Goal: Transaction & Acquisition: Purchase product/service

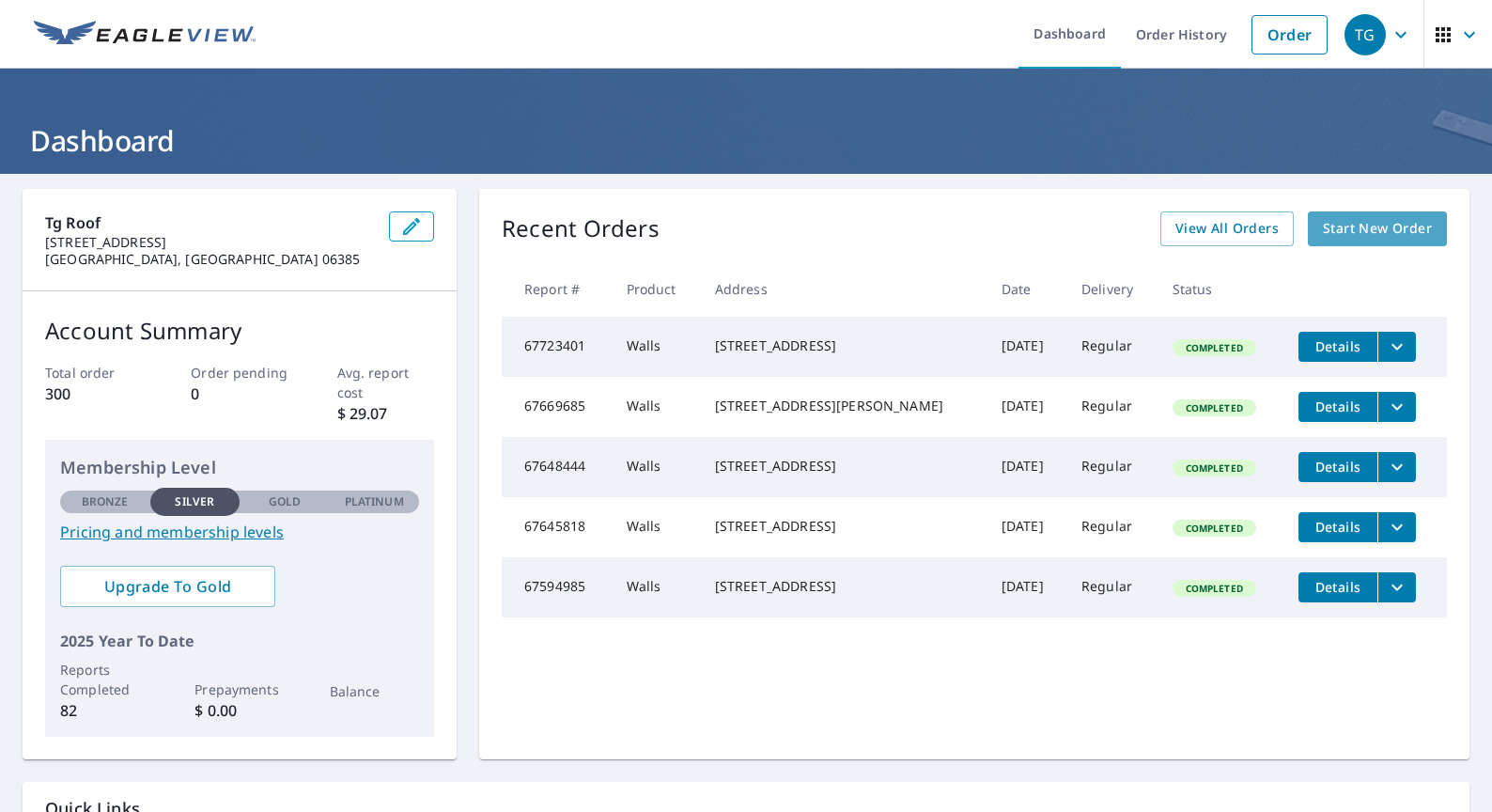
click at [1344, 230] on span "Start New Order" at bounding box center [1377, 229] width 109 height 24
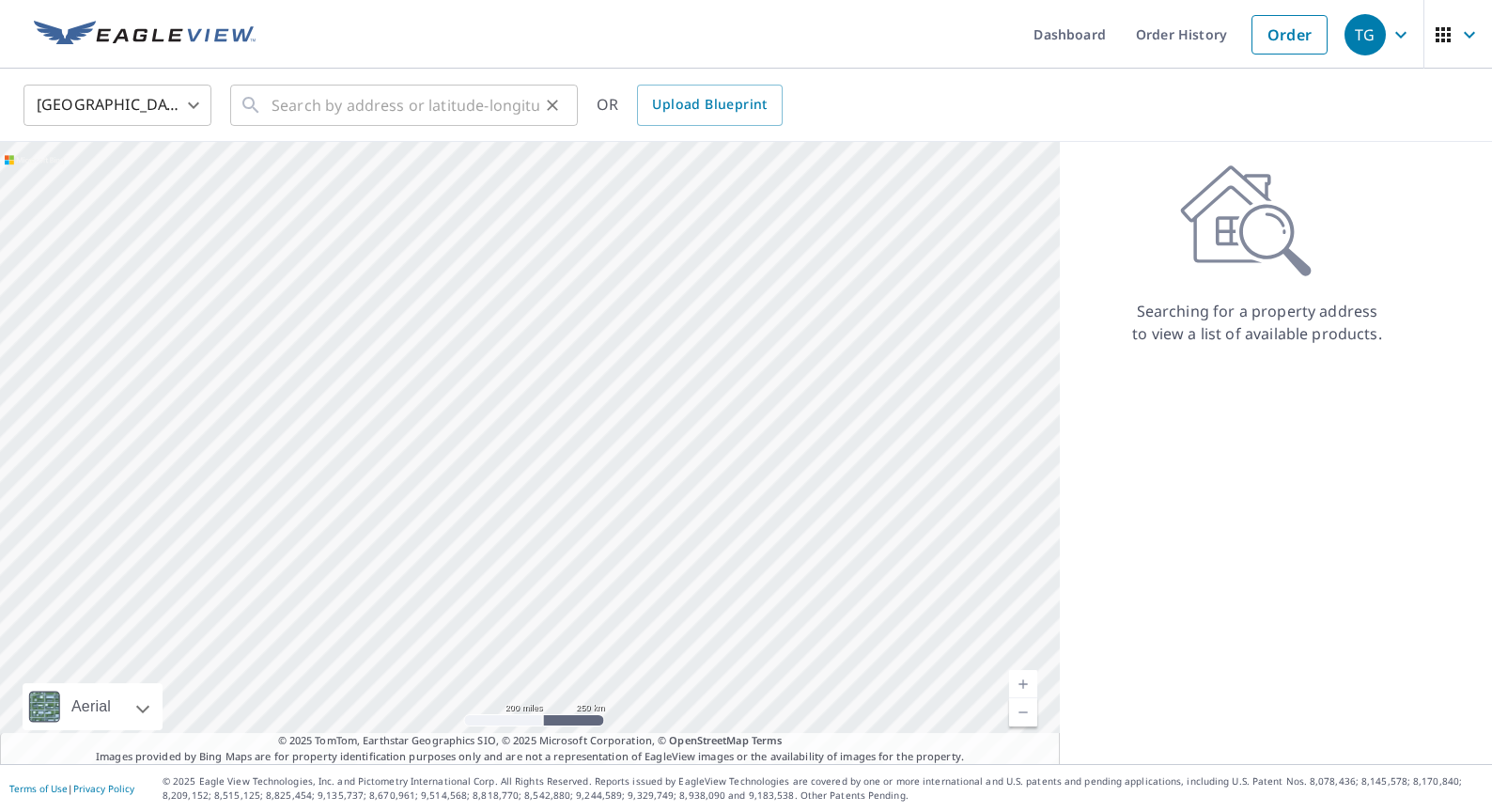
click at [259, 107] on icon at bounding box center [250, 105] width 23 height 23
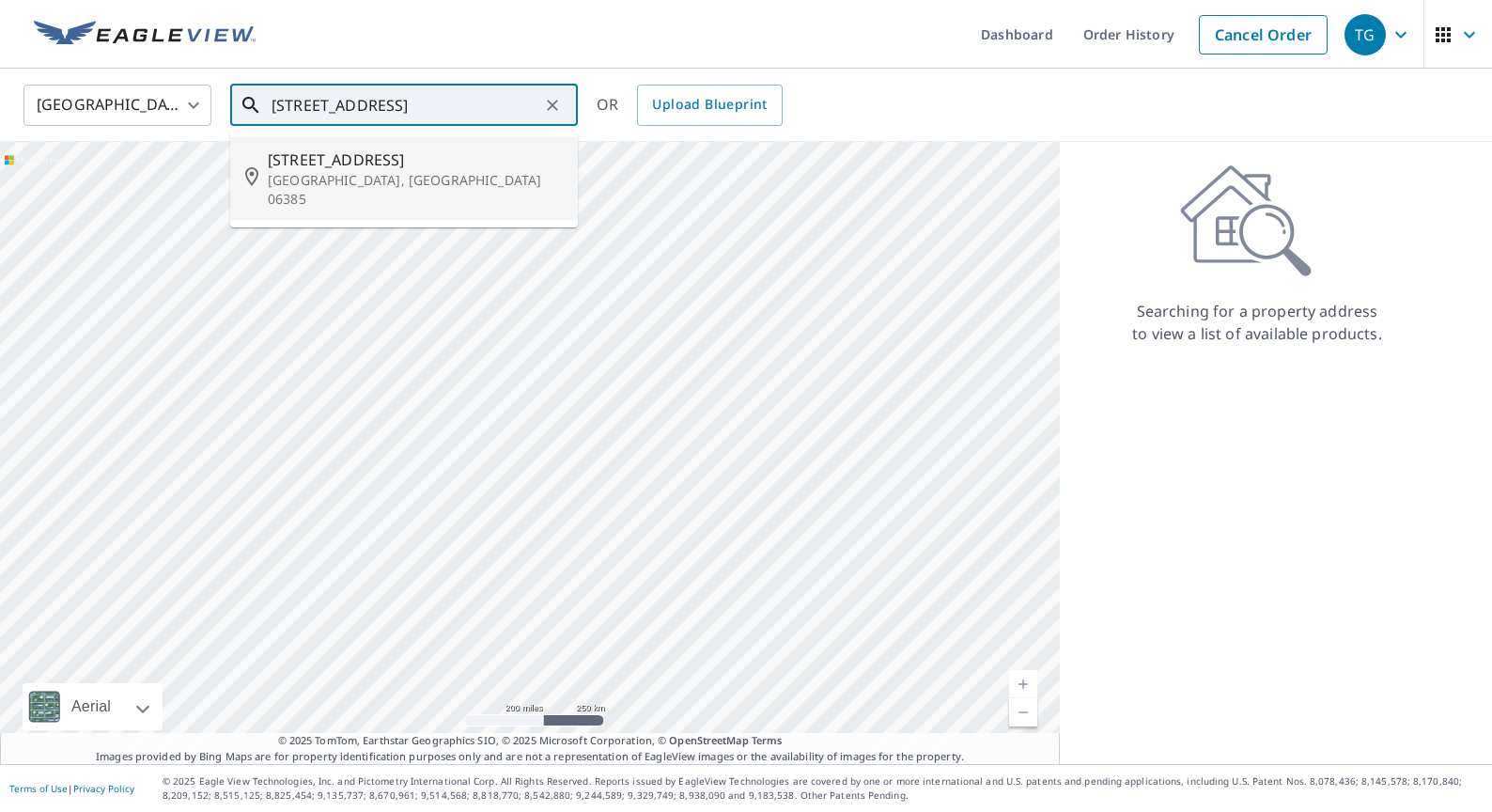
click at [467, 197] on li "[STREET_ADDRESS]" at bounding box center [404, 178] width 347 height 82
type input "[STREET_ADDRESS]"
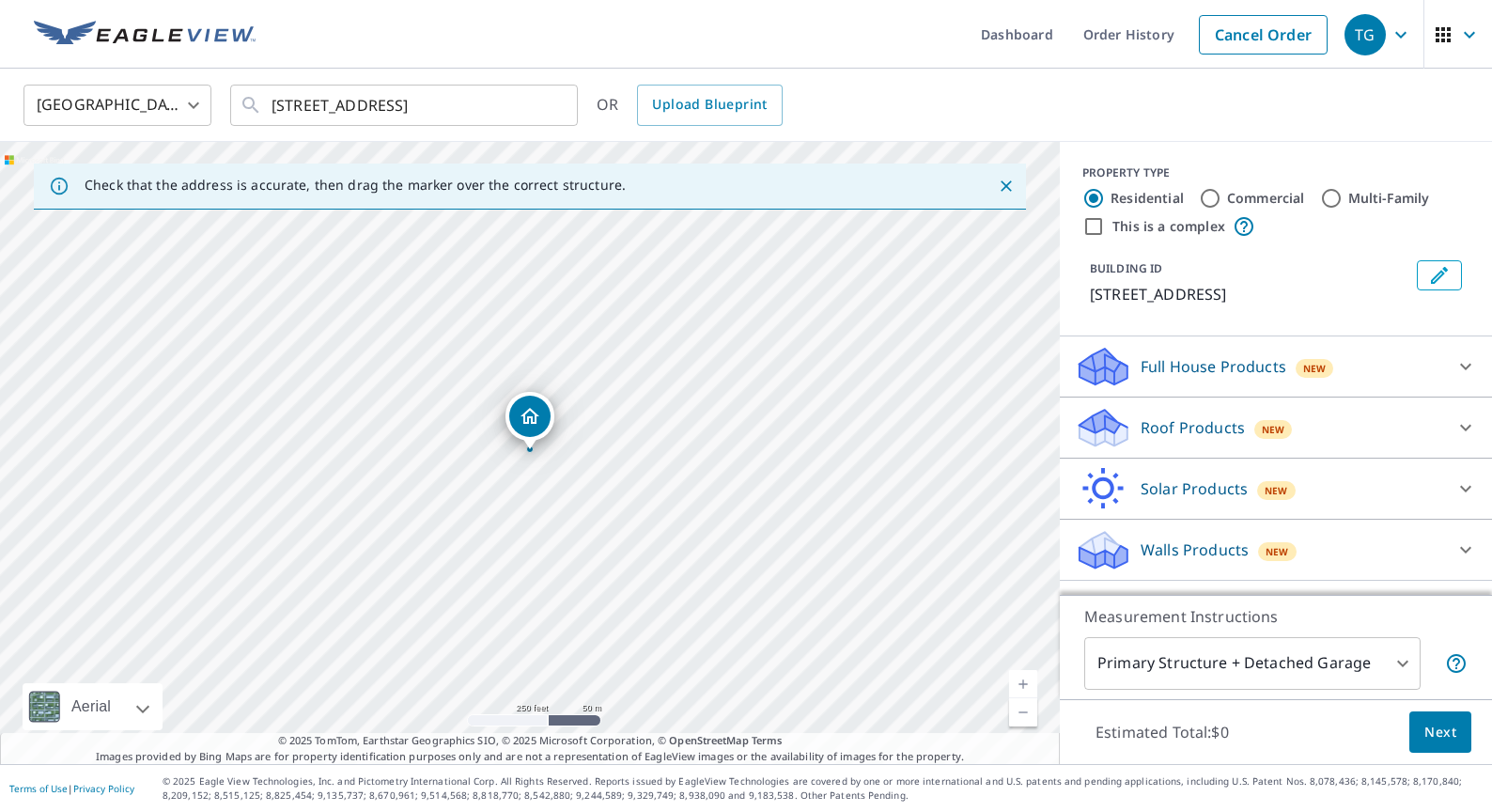
click at [1457, 554] on icon at bounding box center [1465, 549] width 23 height 23
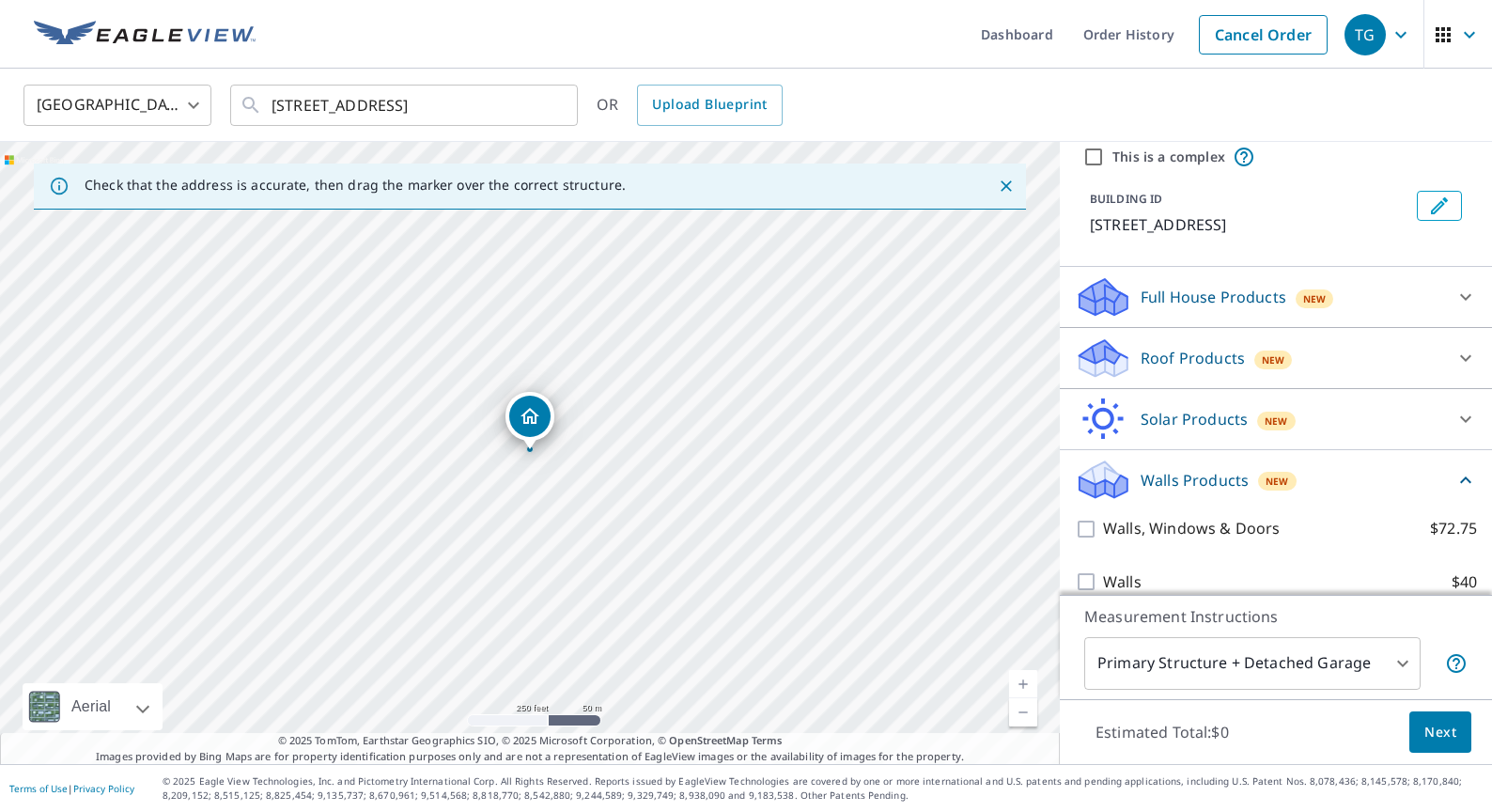
scroll to position [93, 0]
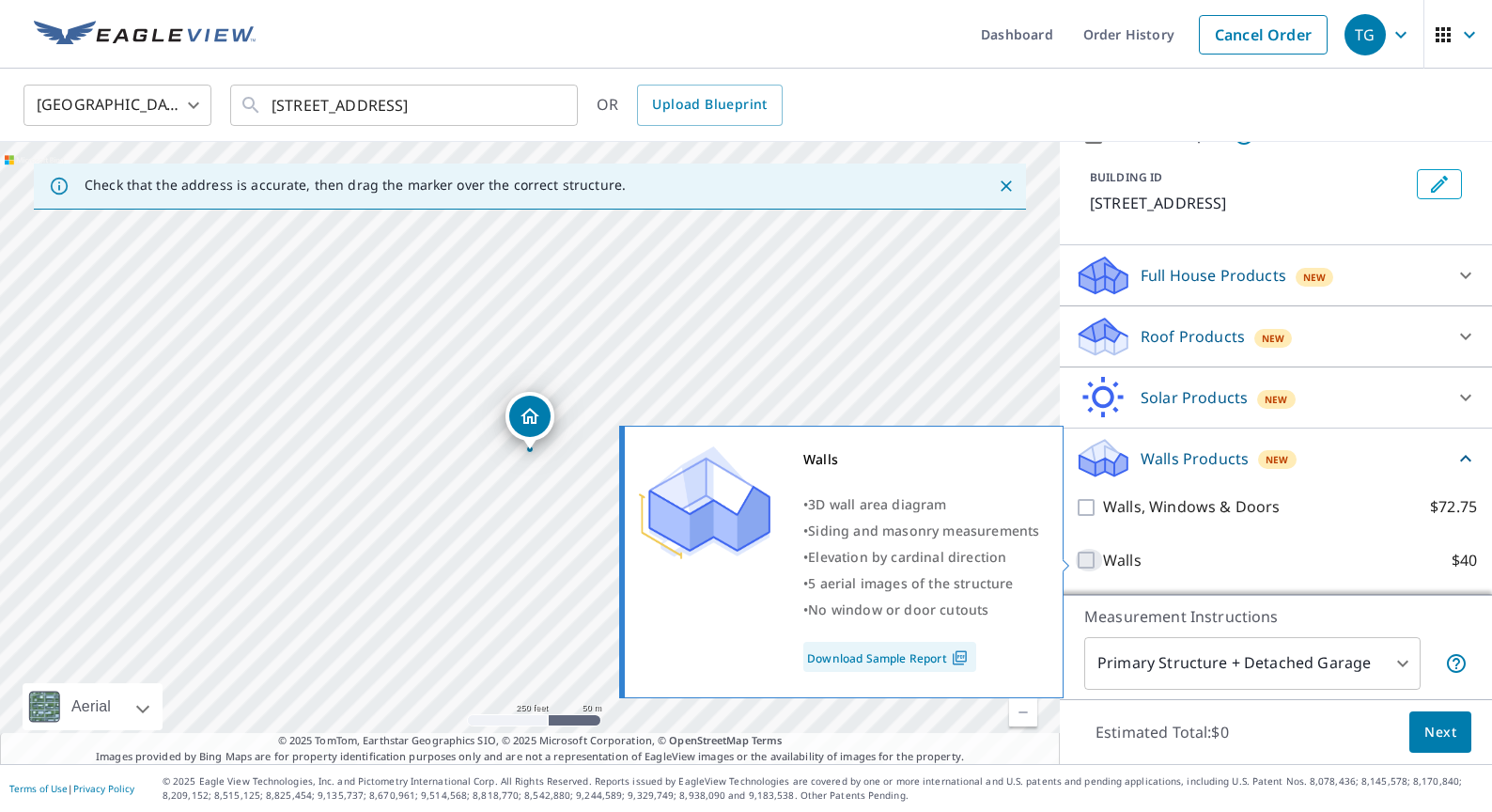
click at [1094, 559] on input "Walls $40" at bounding box center [1089, 560] width 28 height 23
checkbox input "true"
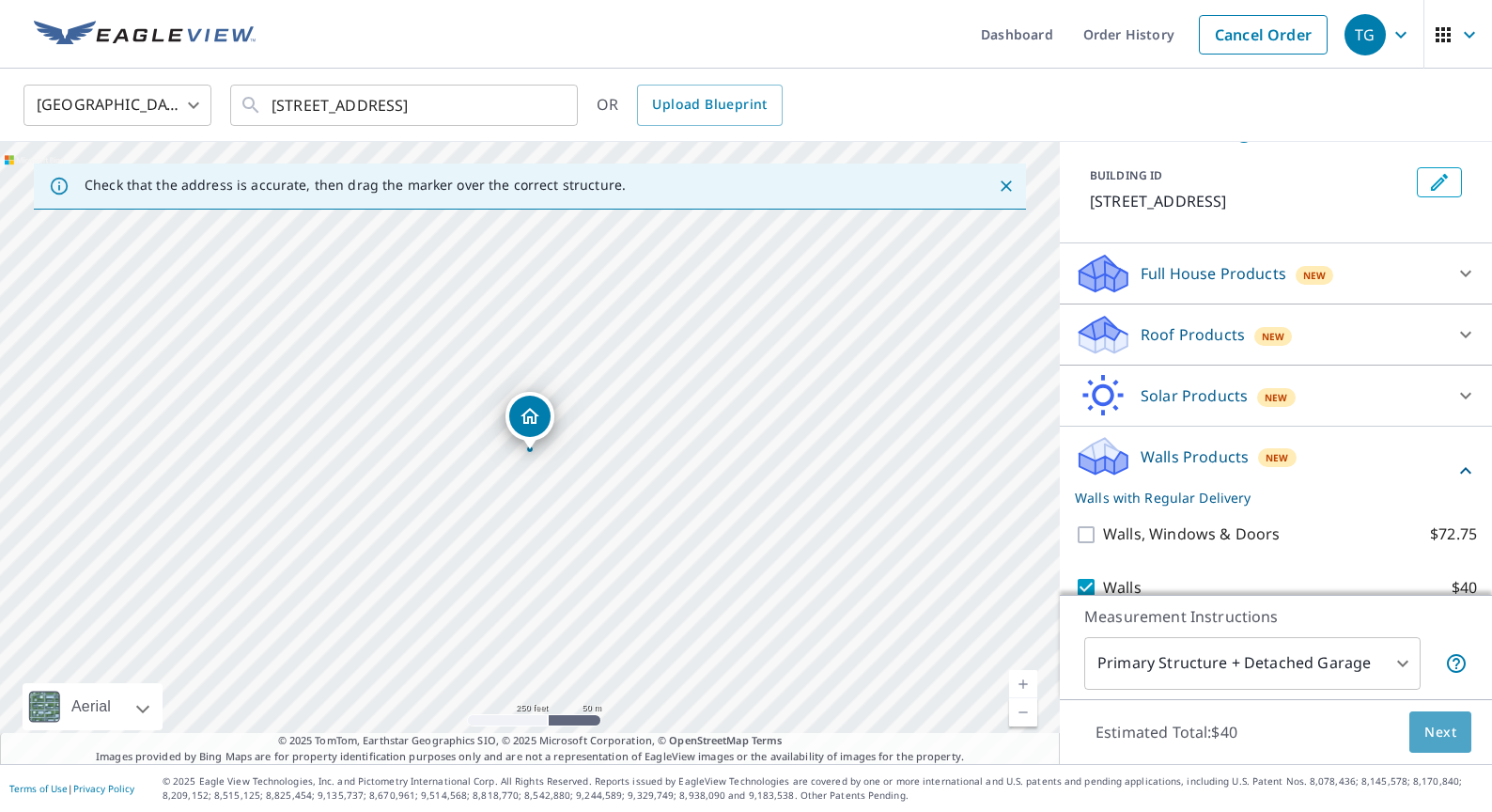
click at [1432, 731] on span "Next" at bounding box center [1440, 733] width 32 height 24
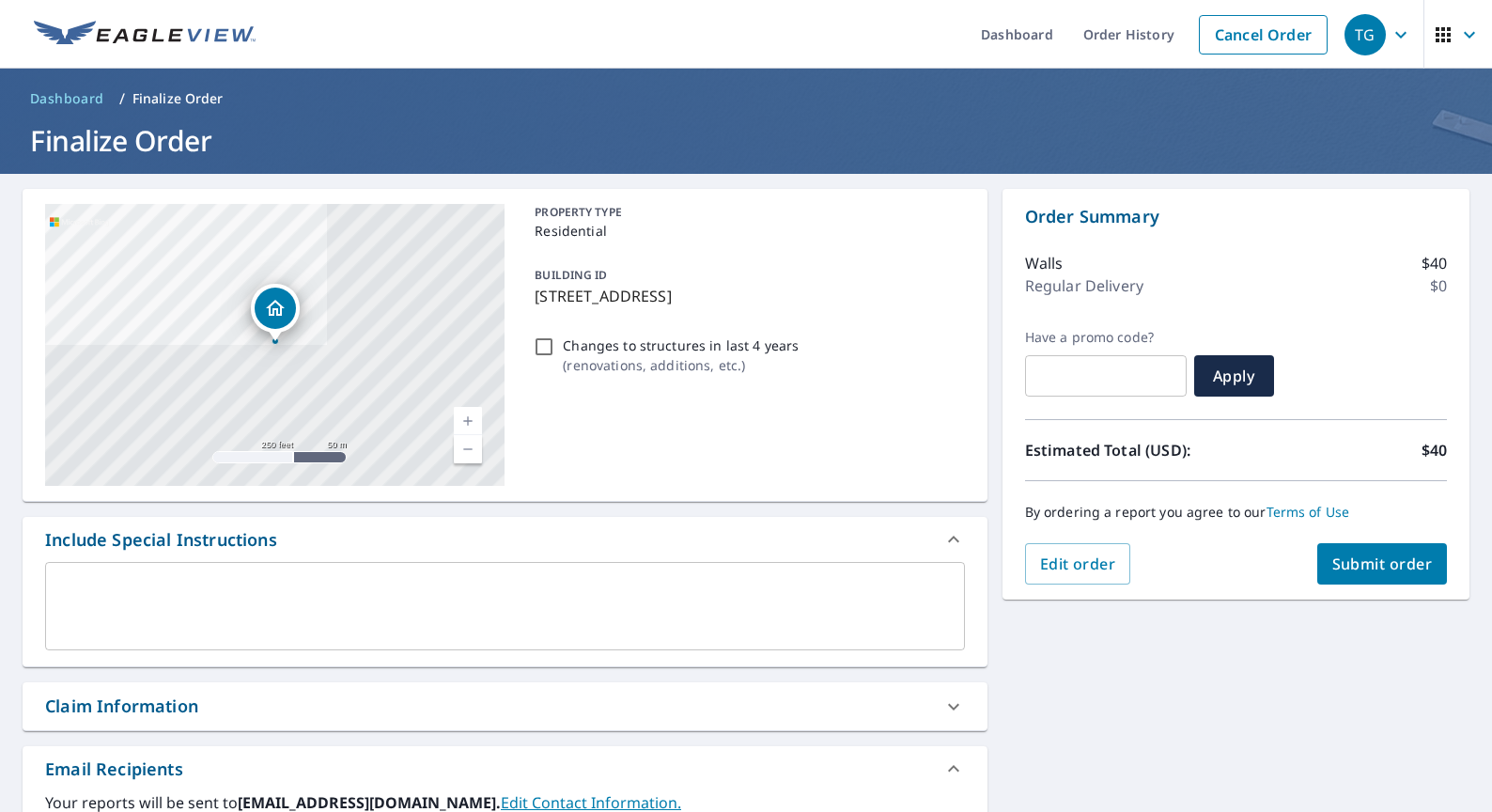
click at [1356, 574] on button "Submit order" at bounding box center [1383, 564] width 131 height 42
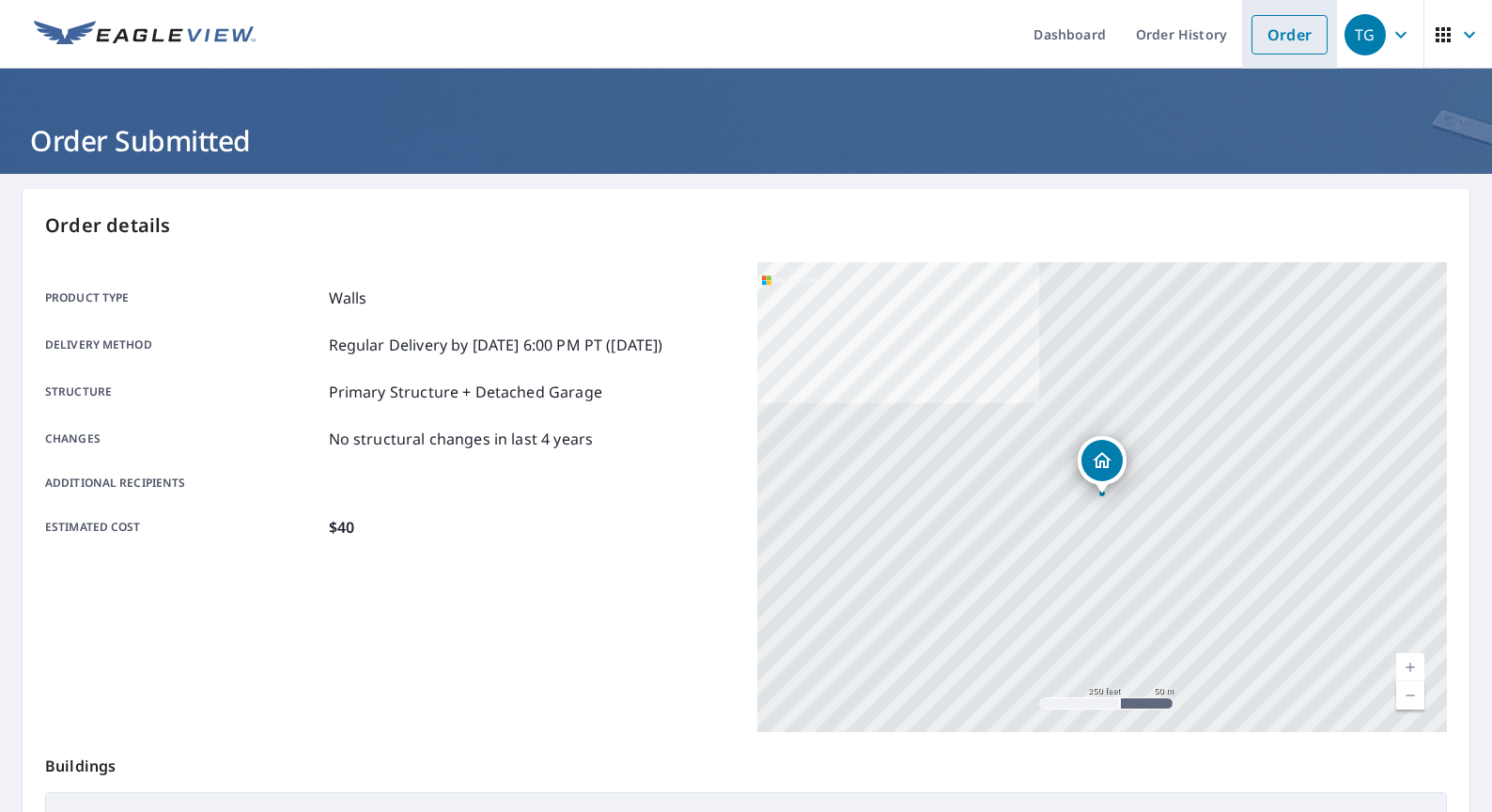
click at [1303, 28] on link "Order" at bounding box center [1289, 35] width 76 height 40
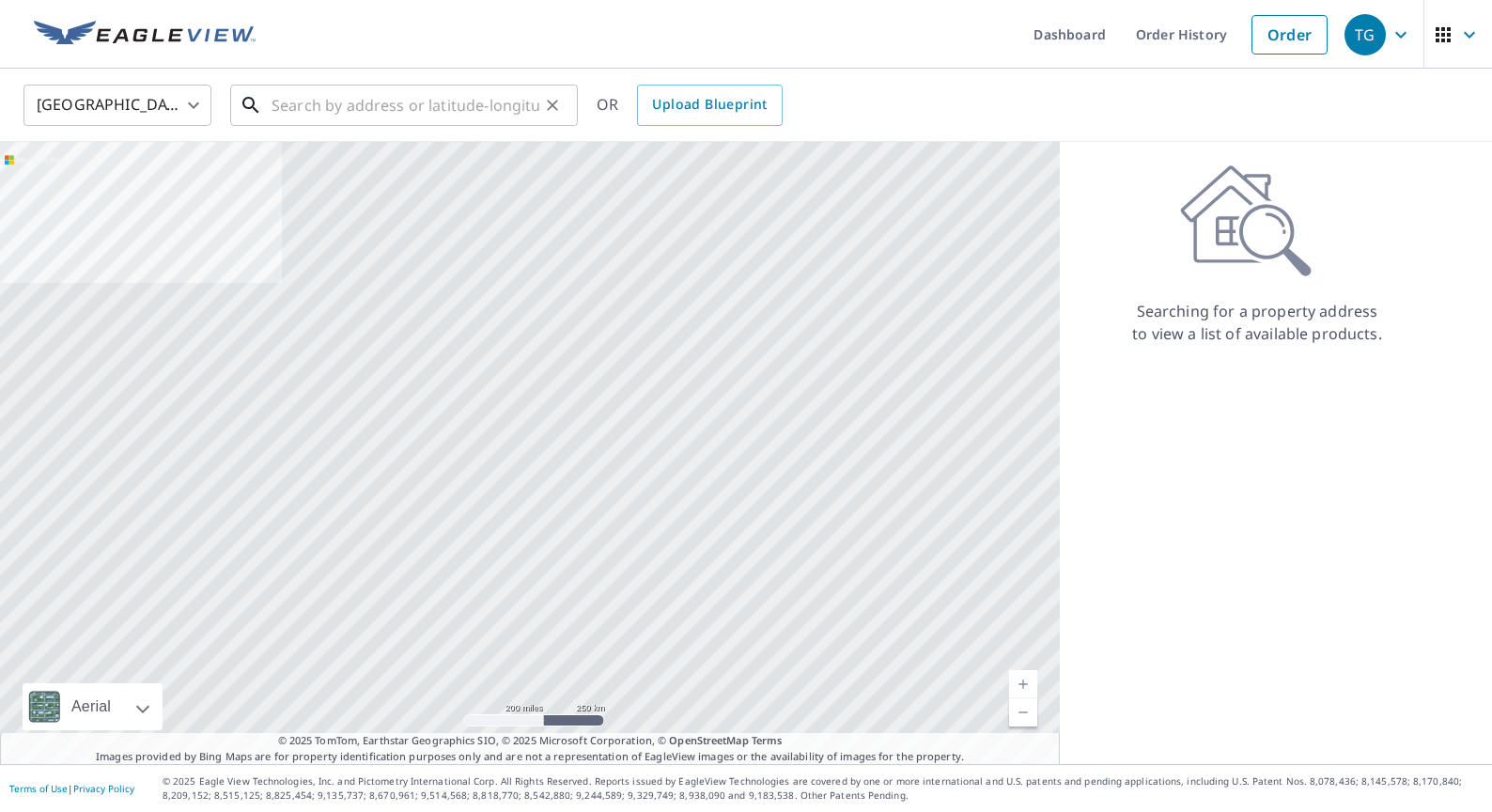
click at [377, 105] on input "text" at bounding box center [405, 104] width 268 height 53
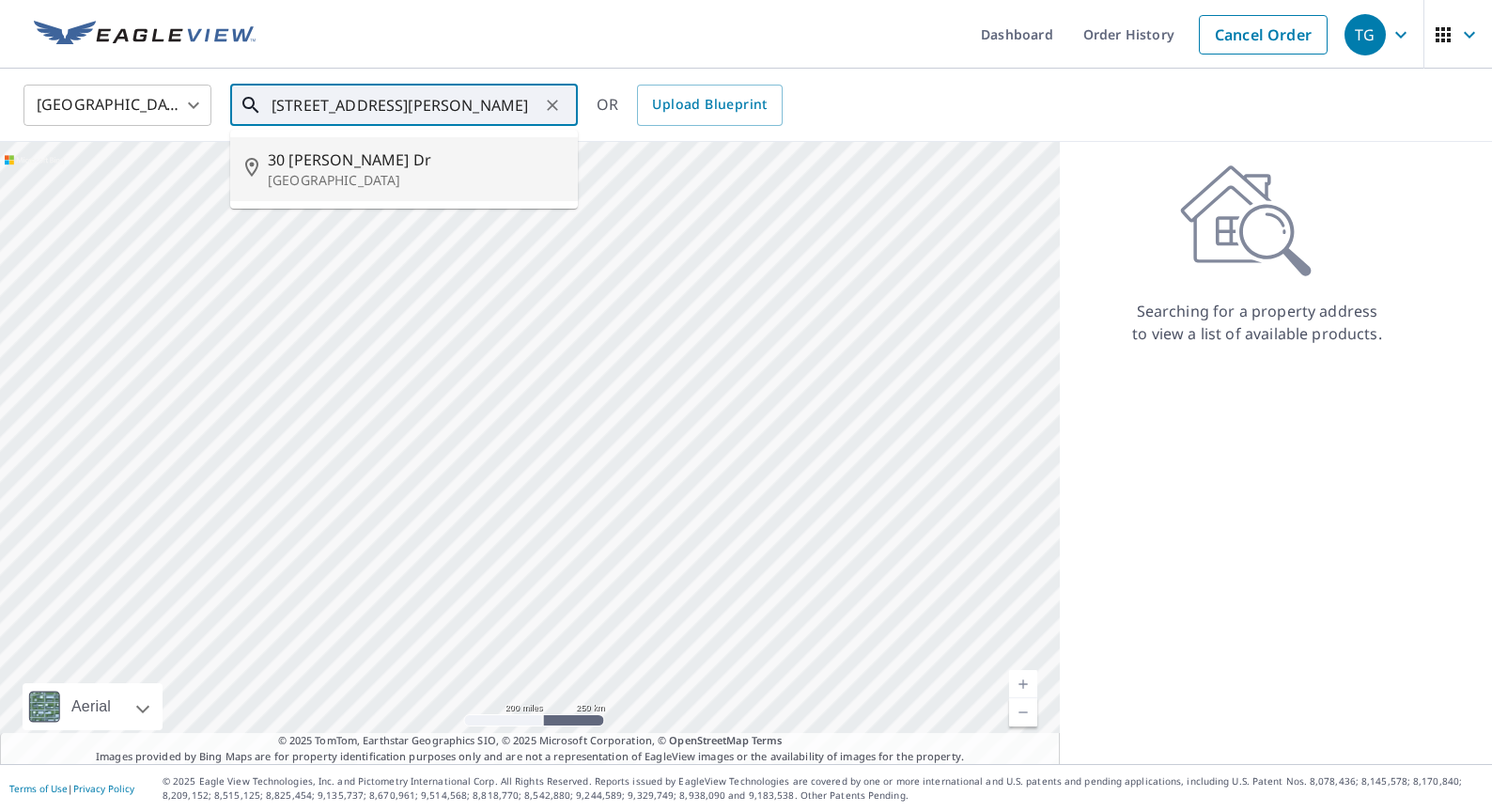
click at [441, 171] on p "[GEOGRAPHIC_DATA]" at bounding box center [415, 180] width 295 height 19
type input "[STREET_ADDRESS][PERSON_NAME]"
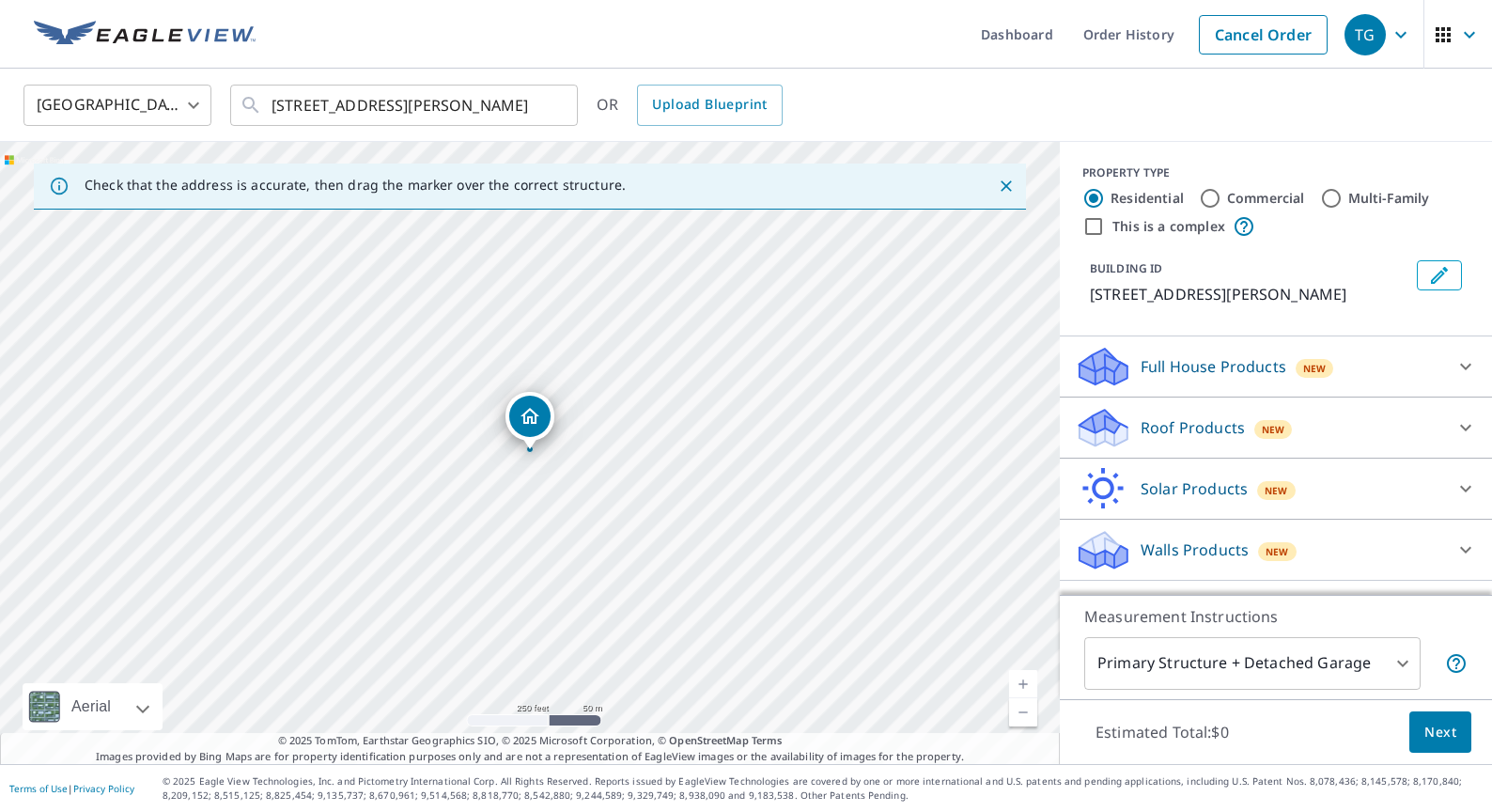
click at [1452, 552] on div at bounding box center [1465, 549] width 45 height 45
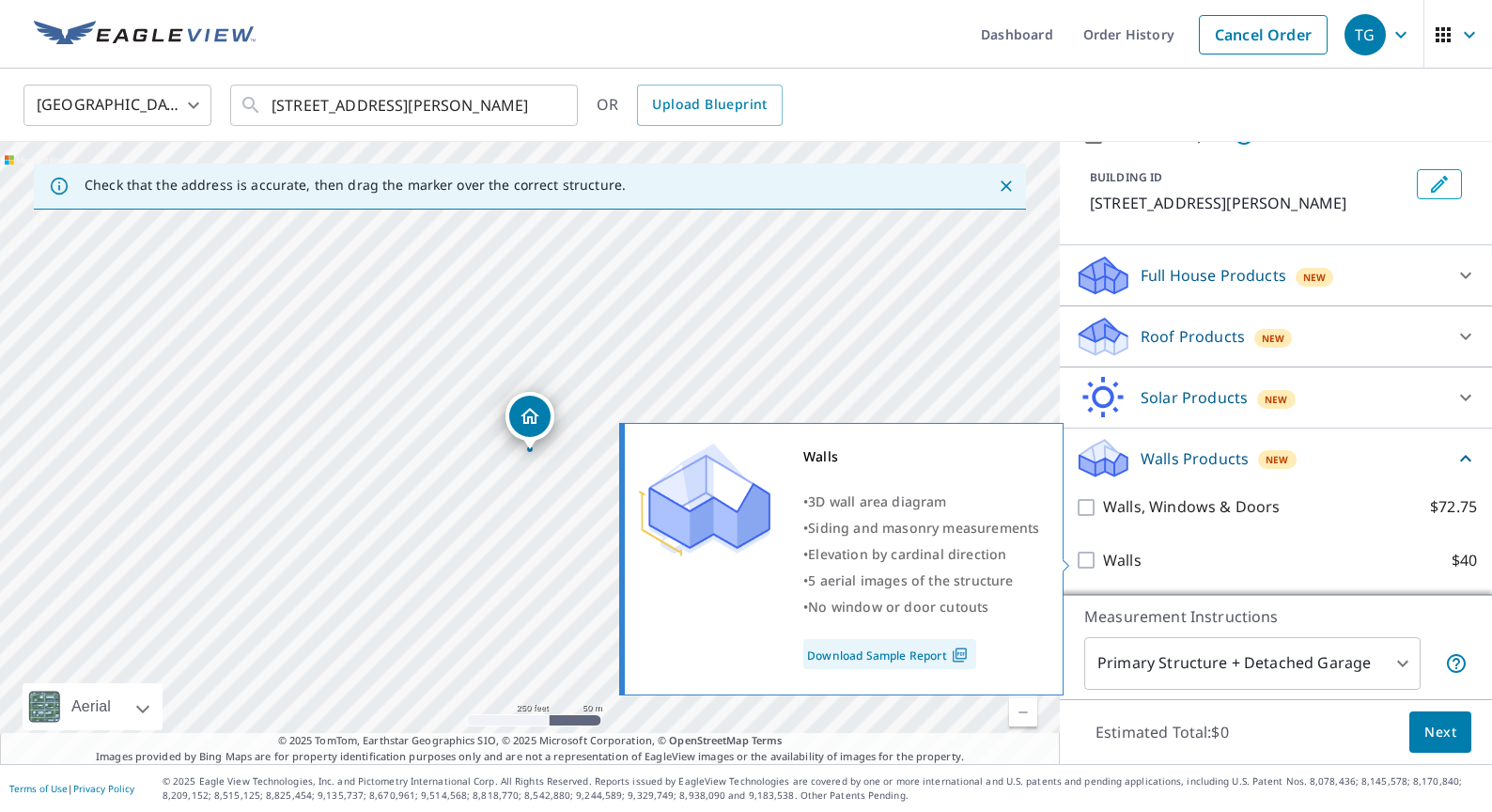
click at [1097, 556] on input "Walls $40" at bounding box center [1089, 560] width 28 height 23
checkbox input "true"
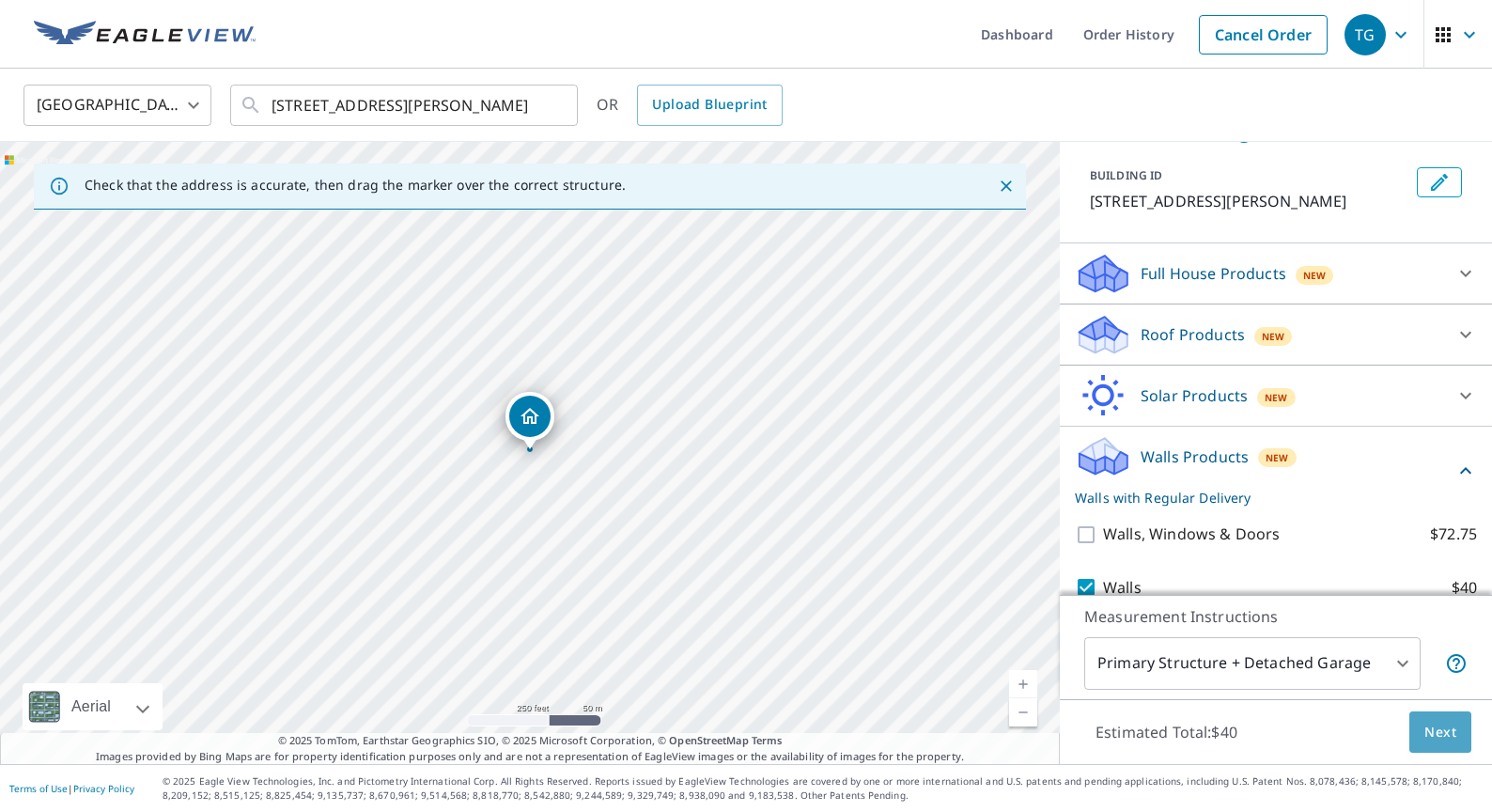
click at [1425, 731] on span "Next" at bounding box center [1440, 733] width 32 height 24
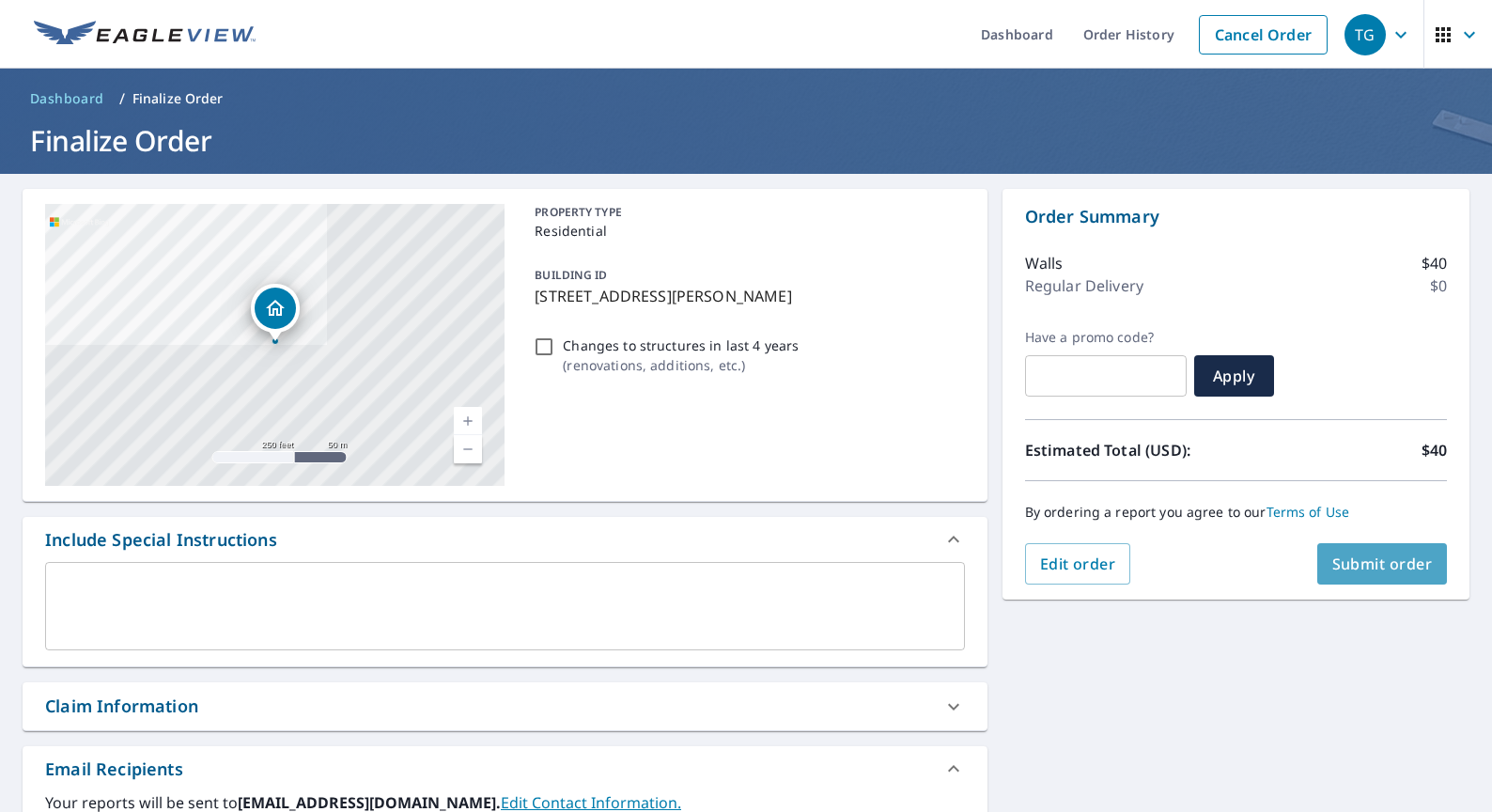
click at [1385, 567] on span "Submit order" at bounding box center [1382, 563] width 100 height 21
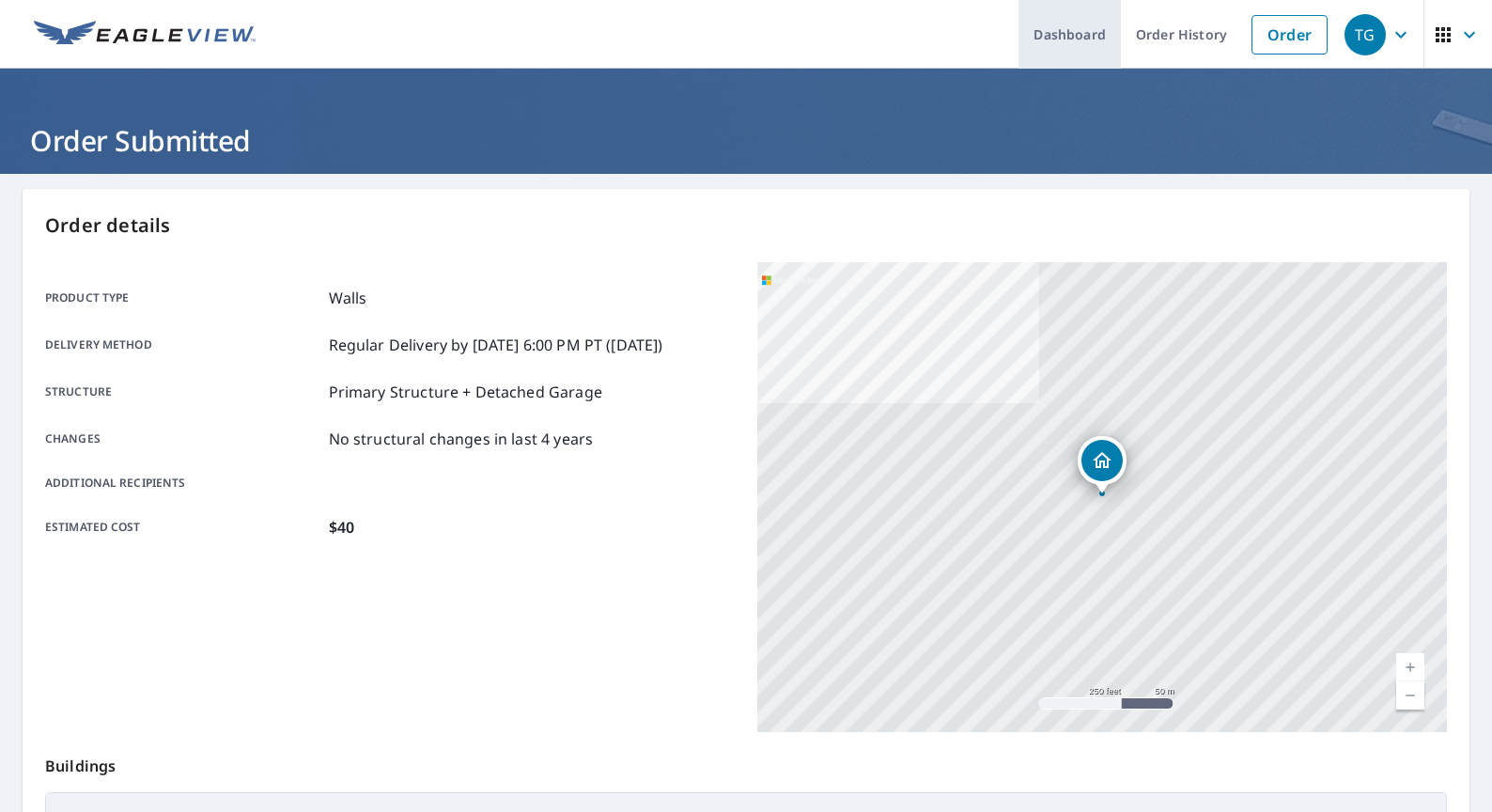
click at [1060, 44] on link "Dashboard" at bounding box center [1069, 34] width 102 height 68
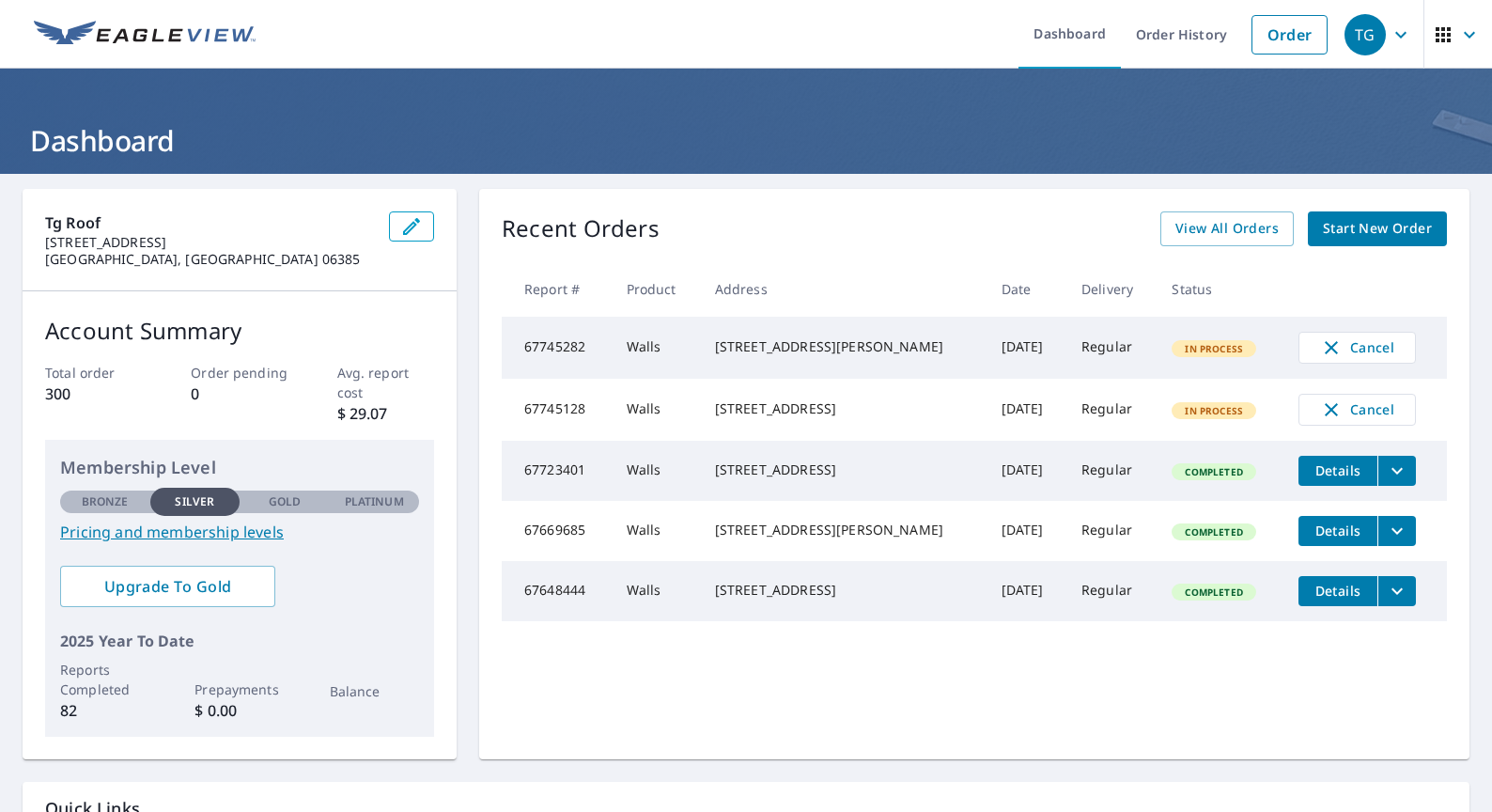
click at [1432, 227] on link "Start New Order" at bounding box center [1377, 228] width 139 height 35
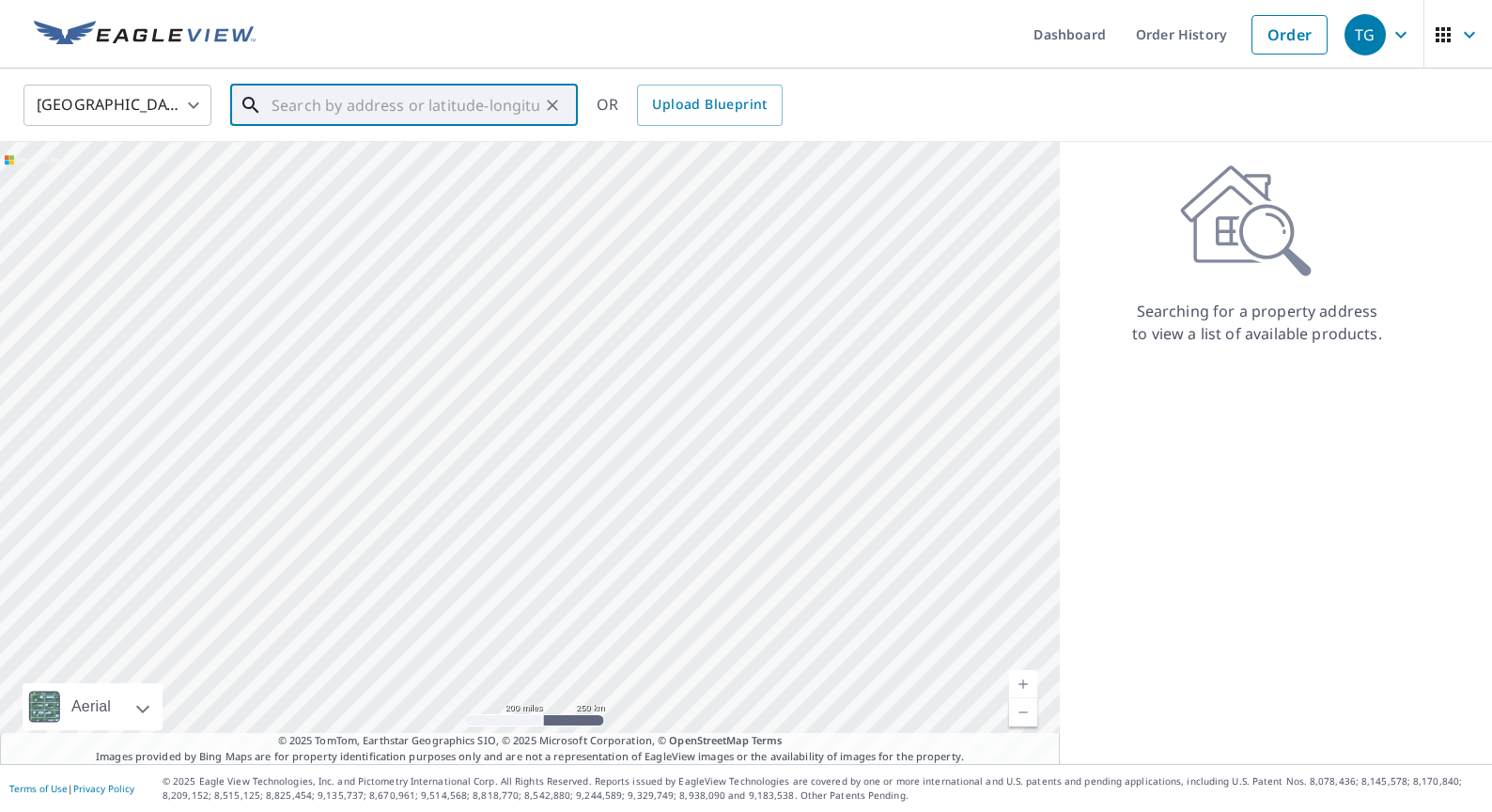
click at [311, 114] on input "text" at bounding box center [405, 104] width 268 height 53
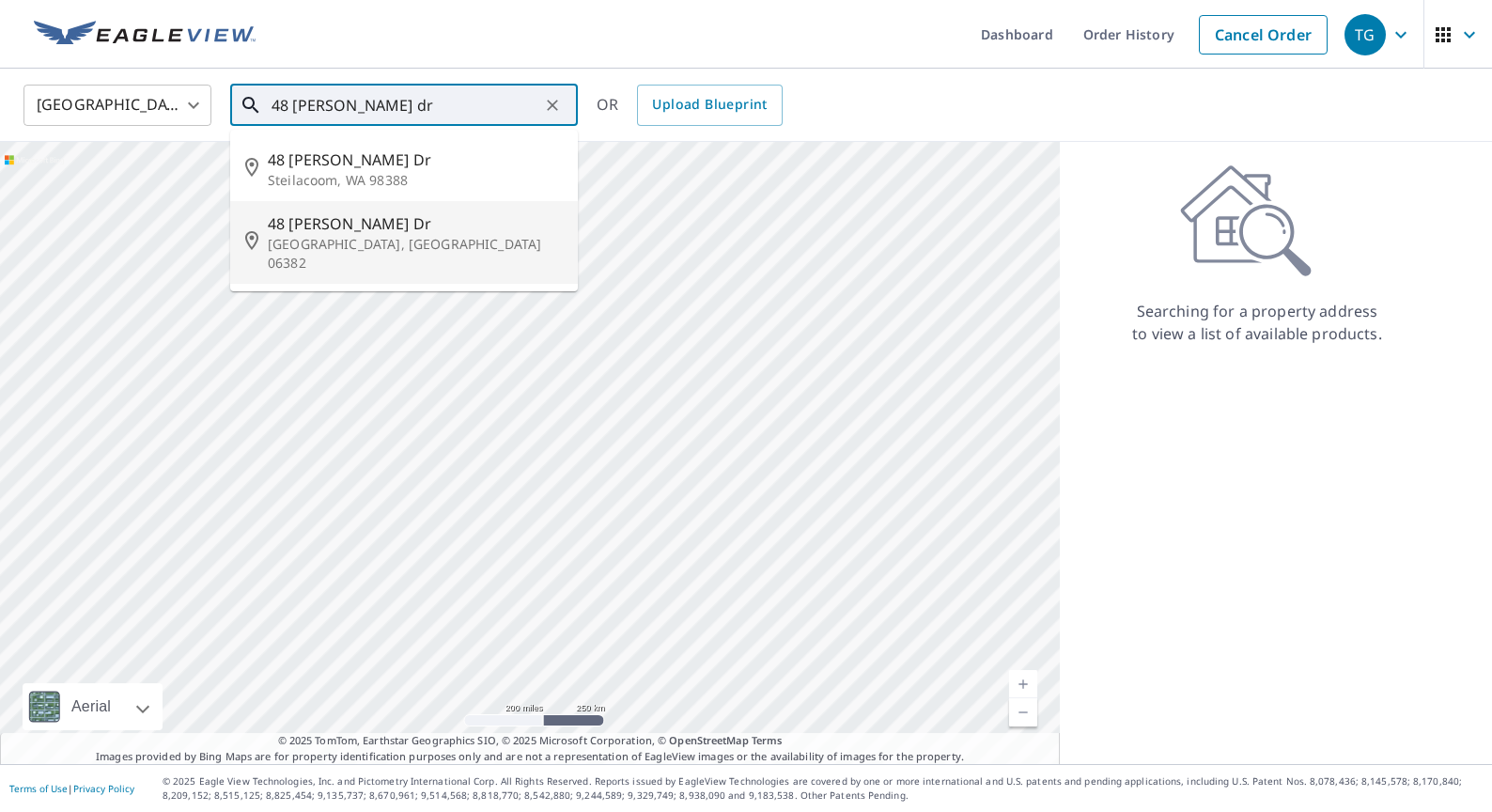
click at [374, 221] on span "48 [PERSON_NAME] Dr" at bounding box center [415, 223] width 295 height 23
type input "[STREET_ADDRESS][PERSON_NAME][PERSON_NAME]"
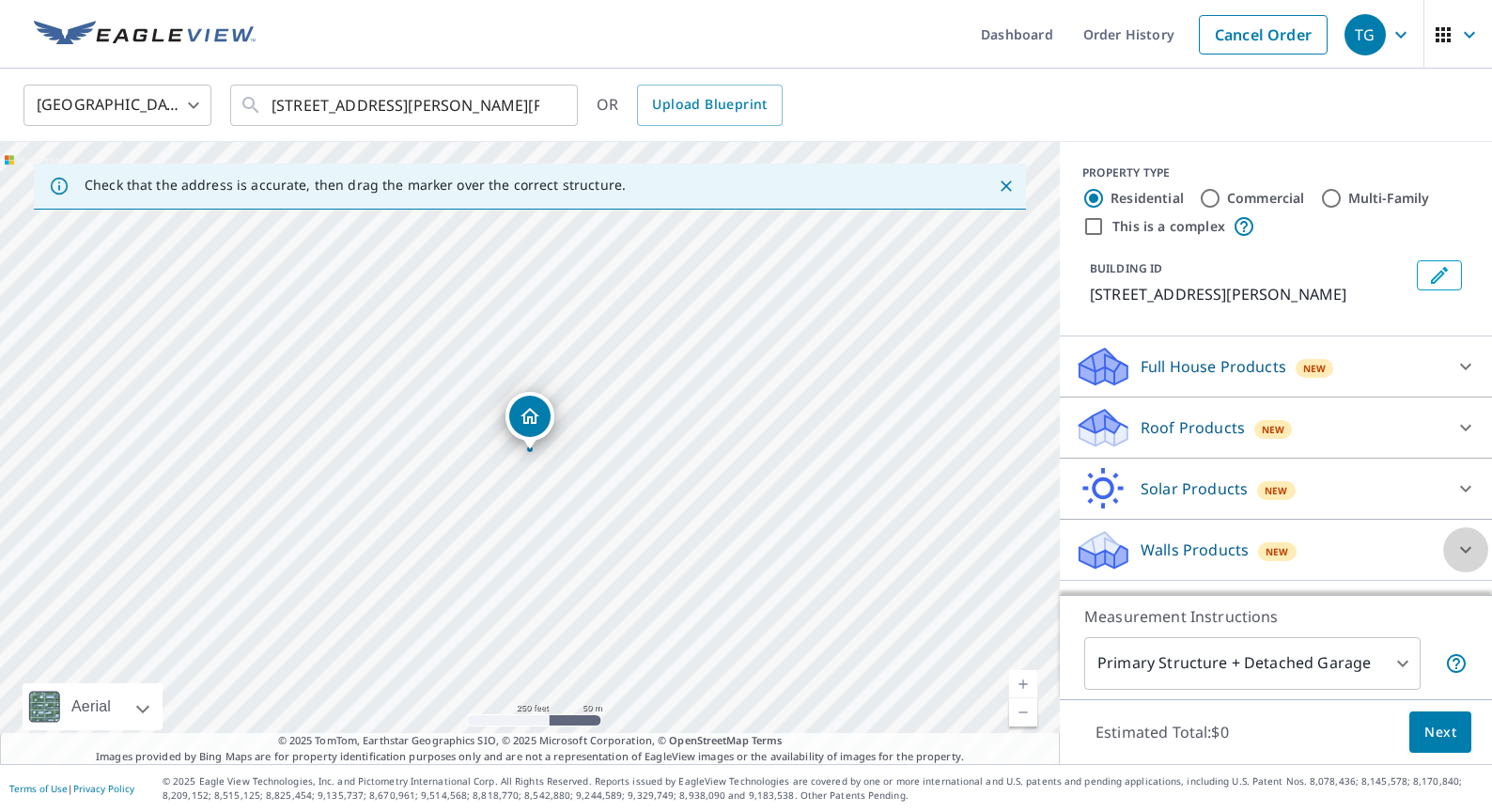
click at [1468, 551] on icon at bounding box center [1465, 549] width 23 height 23
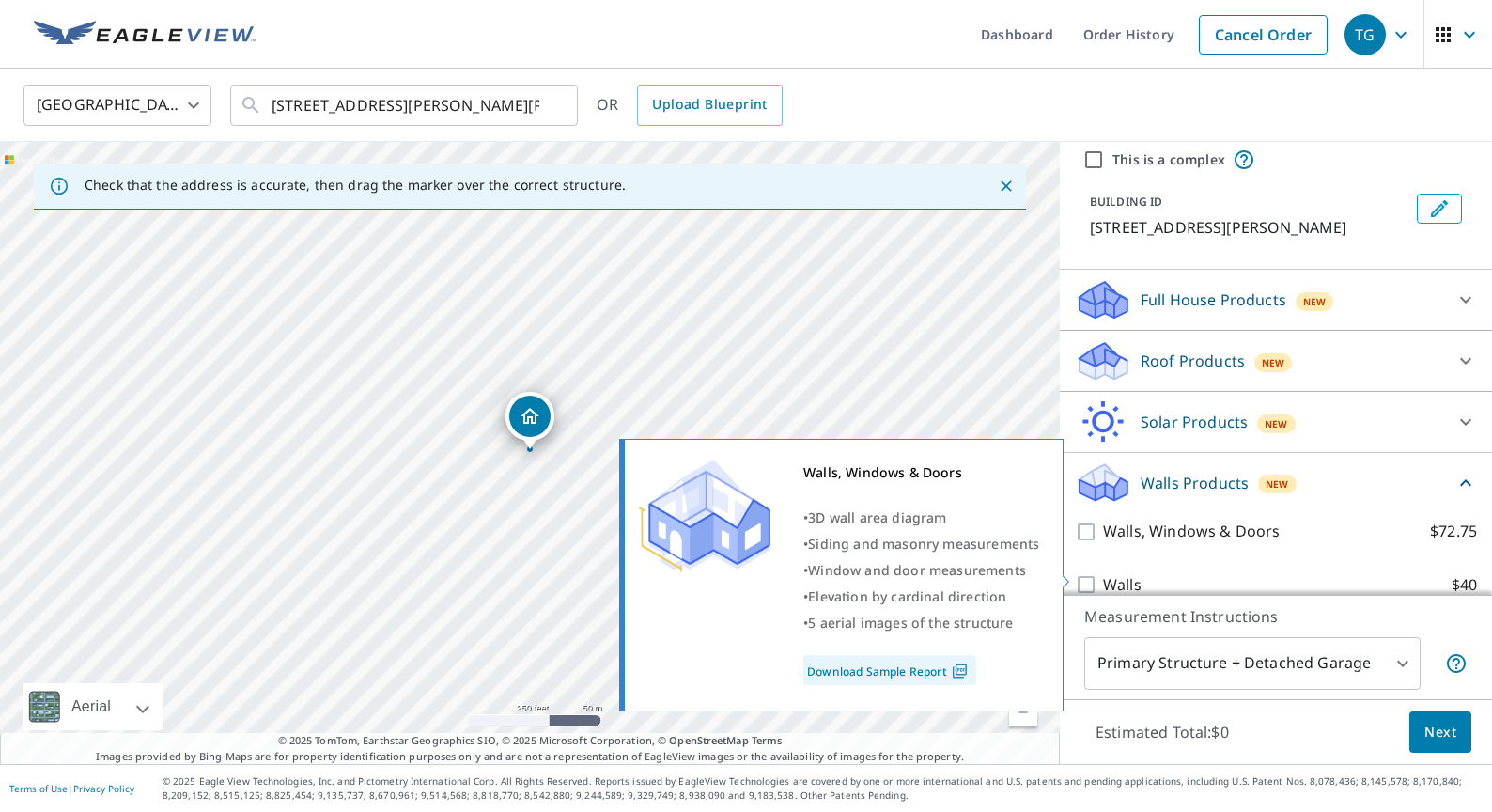
scroll to position [93, 0]
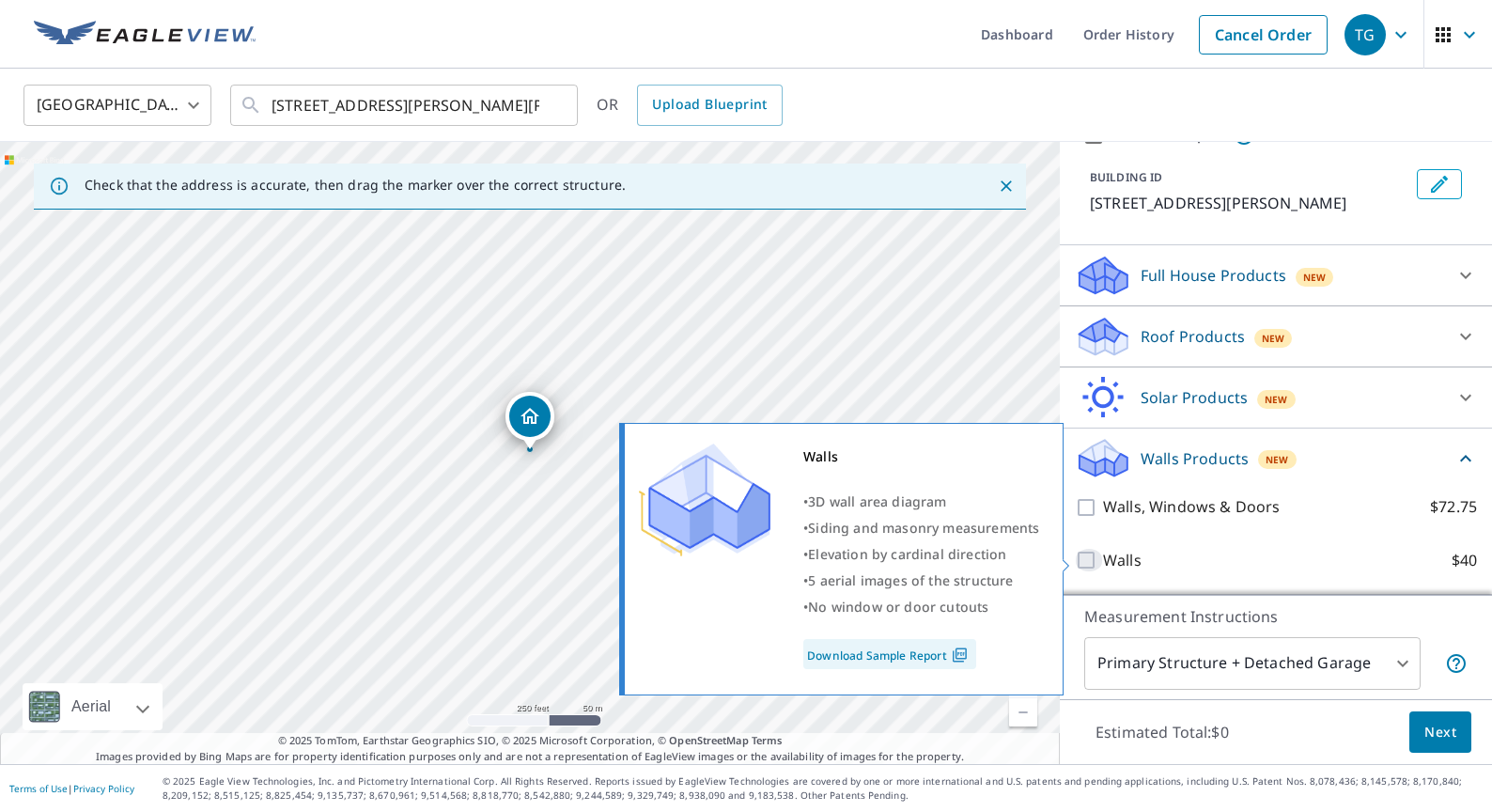
click at [1090, 561] on input "Walls $40" at bounding box center [1089, 560] width 28 height 23
checkbox input "true"
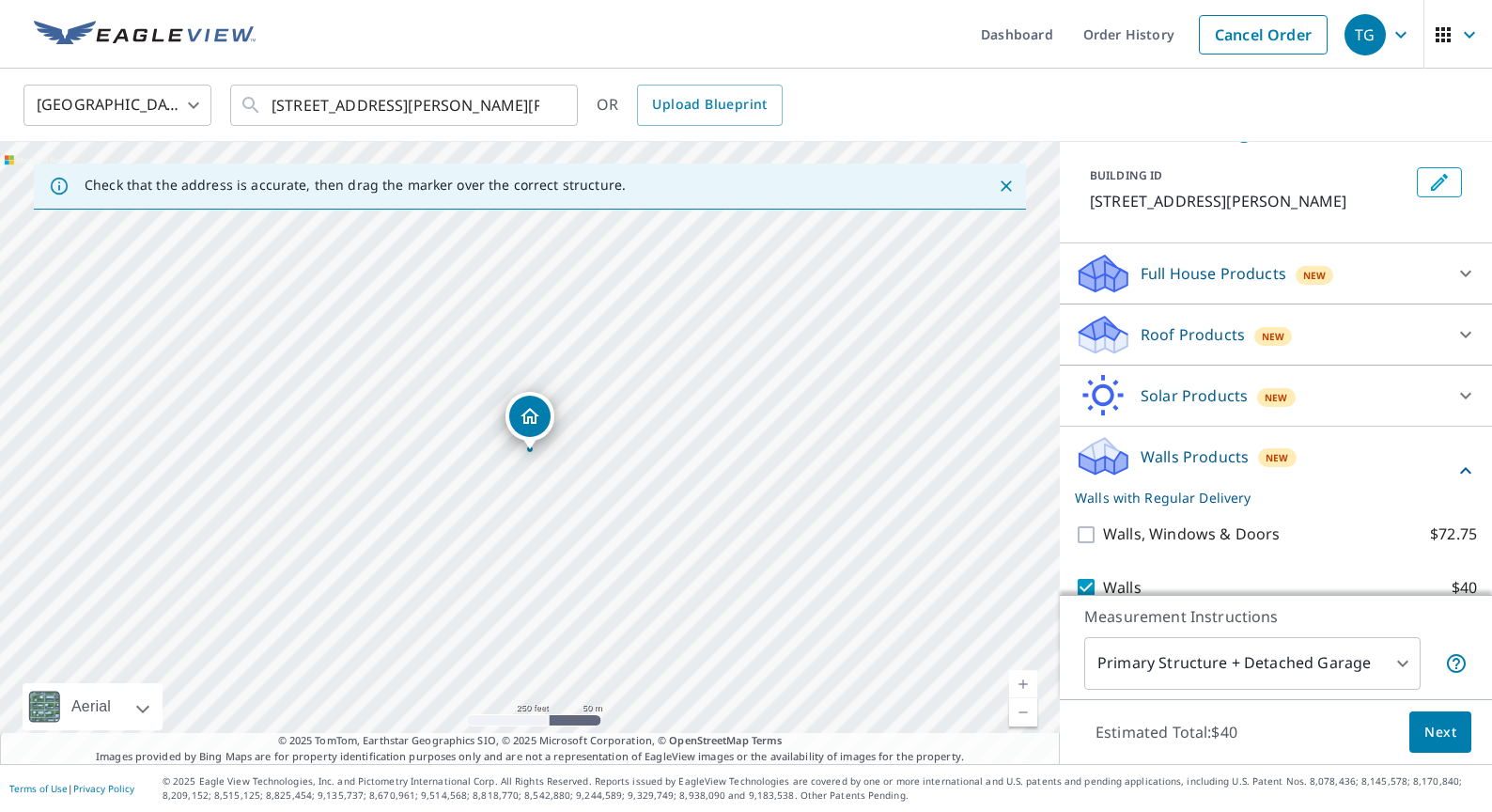
click at [1453, 738] on span "Next" at bounding box center [1440, 733] width 32 height 24
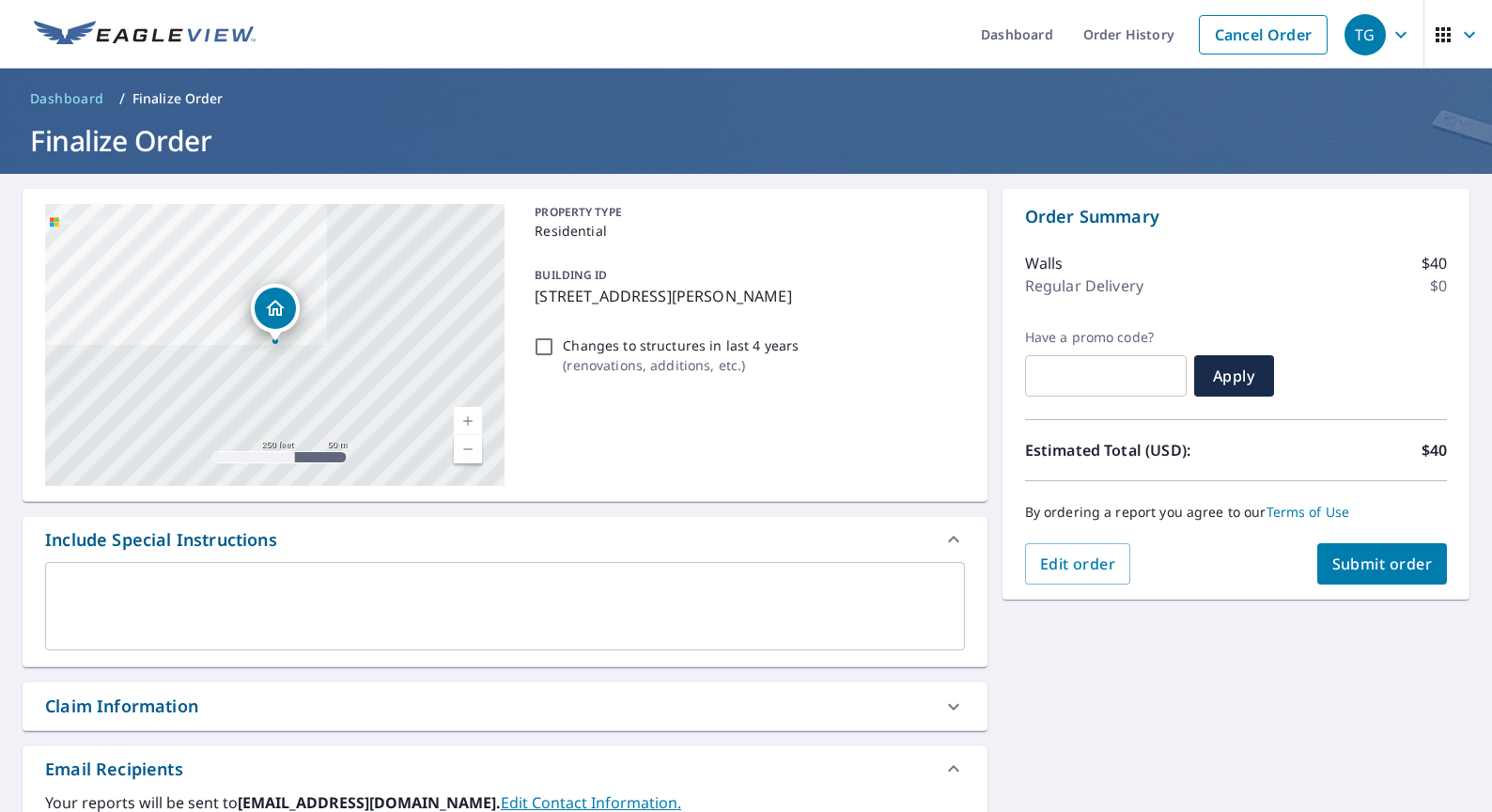
click at [1360, 569] on span "Submit order" at bounding box center [1382, 563] width 100 height 21
